Goal: Task Accomplishment & Management: Manage account settings

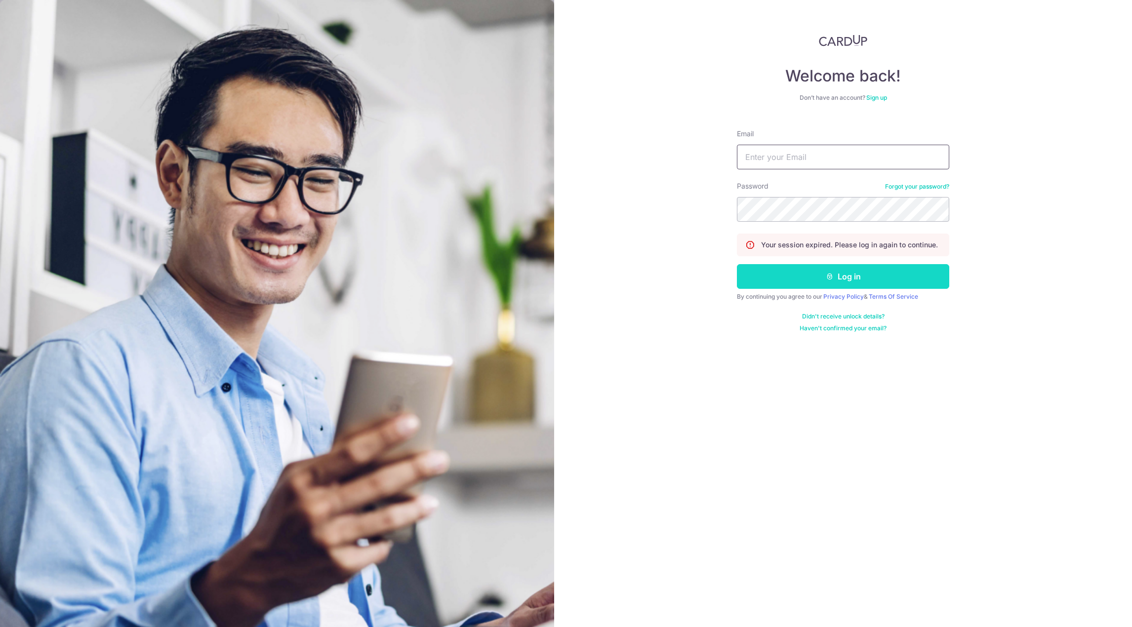
type input "[EMAIL_ADDRESS][DOMAIN_NAME]"
click at [822, 278] on button "Log in" at bounding box center [843, 276] width 212 height 25
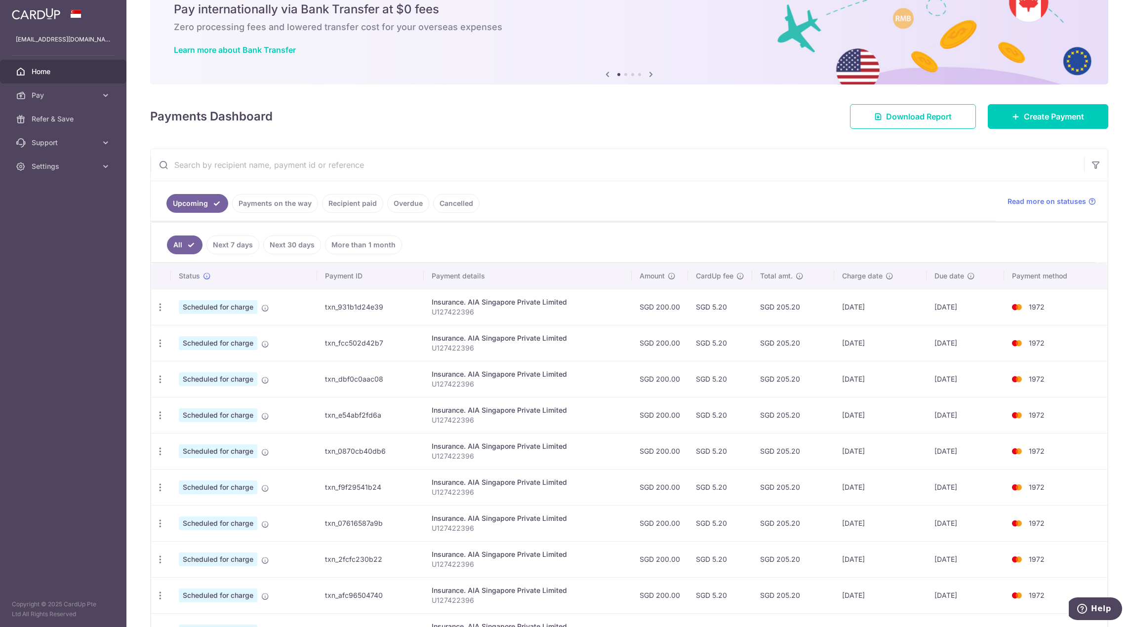
scroll to position [136, 0]
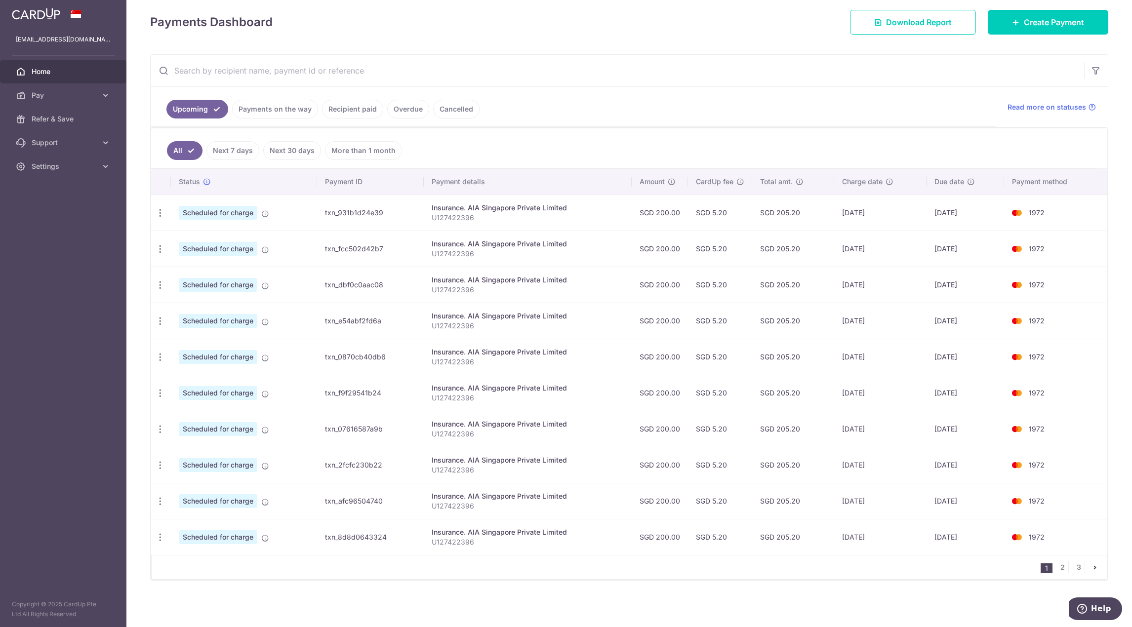
click at [295, 154] on link "Next 30 days" at bounding box center [292, 150] width 58 height 19
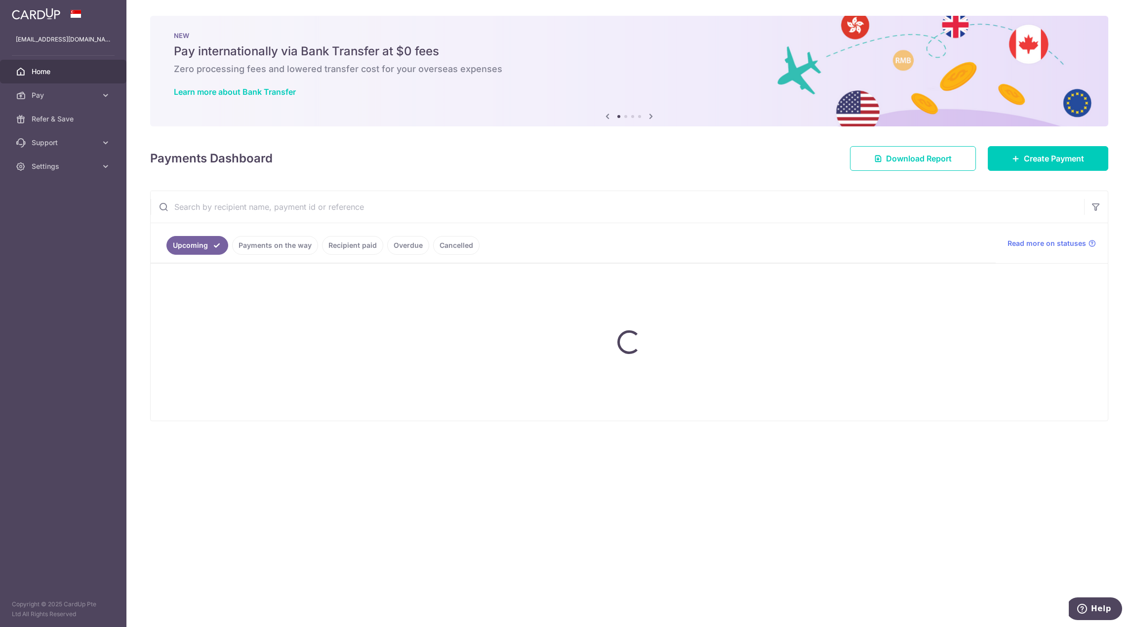
scroll to position [0, 0]
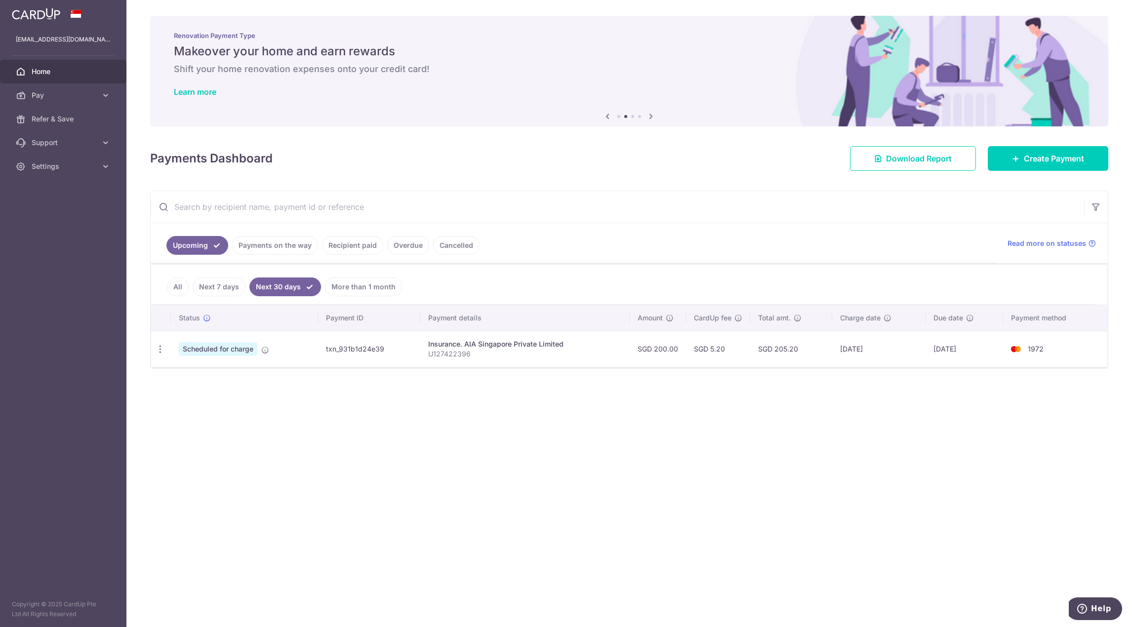
click at [385, 290] on link "More than 1 month" at bounding box center [363, 287] width 77 height 19
